Goal: Complete application form

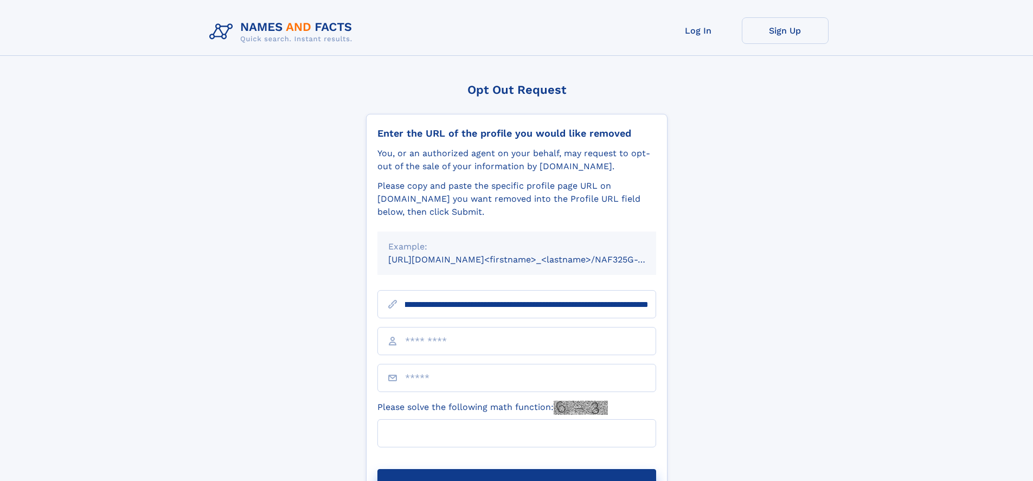
scroll to position [0, 112]
type input "**********"
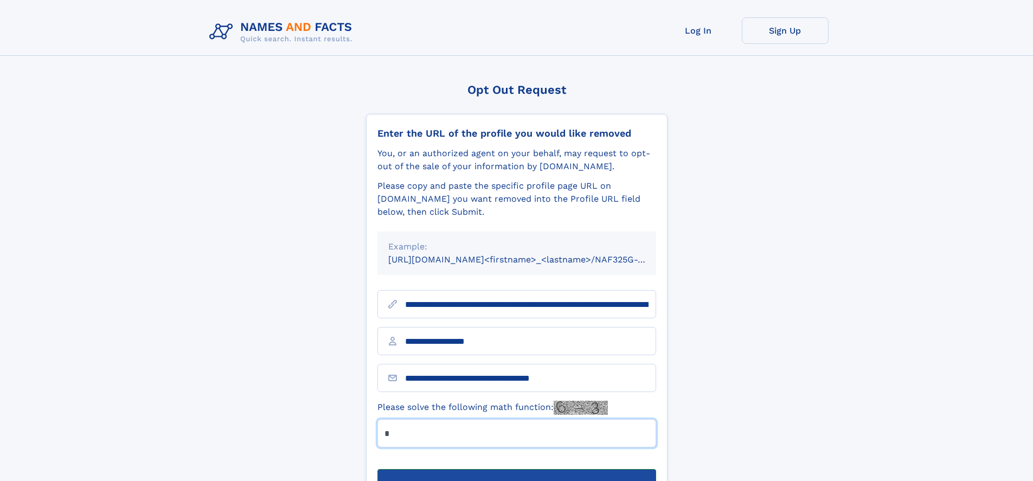
type input "*"
click at [516, 469] on button "Submit Opt Out Request" at bounding box center [516, 486] width 279 height 35
